Goal: Task Accomplishment & Management: Manage account settings

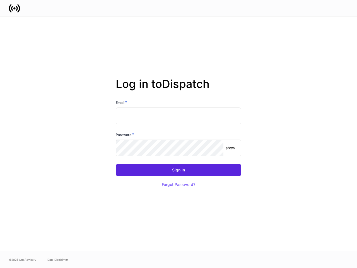
click at [178, 134] on div "Password *" at bounding box center [178, 136] width 125 height 8
click at [178, 116] on input "text" at bounding box center [178, 115] width 125 height 17
click at [230, 148] on p "show" at bounding box center [229, 148] width 9 height 6
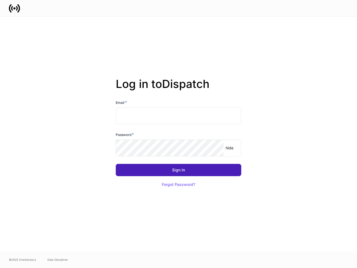
click at [178, 170] on div "Sign In" at bounding box center [178, 170] width 13 height 4
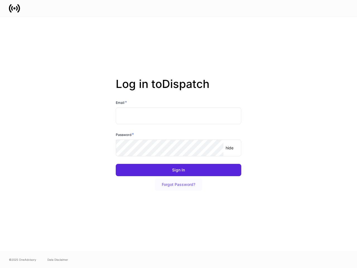
click at [178, 184] on button "Forgot Password?" at bounding box center [178, 184] width 47 height 12
